Goal: Entertainment & Leisure: Browse casually

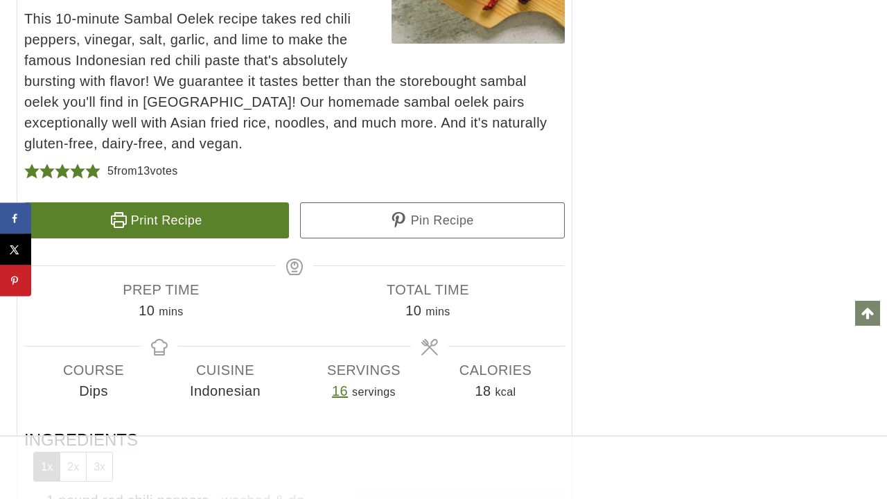
scroll to position [7043, 0]
